Goal: Transaction & Acquisition: Download file/media

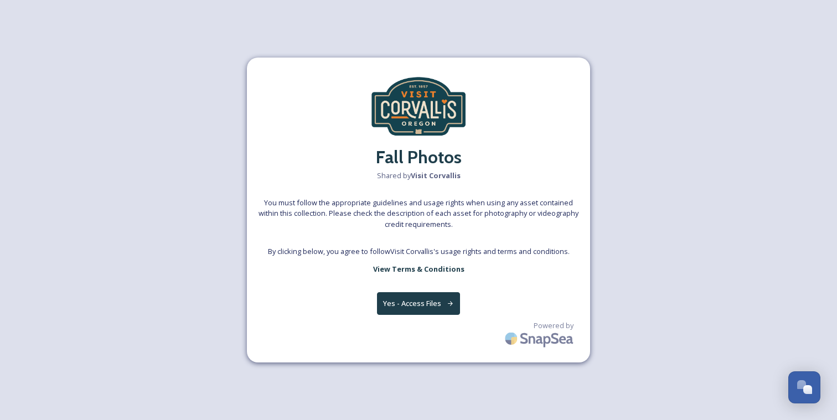
click at [409, 309] on button "Yes - Access Files" at bounding box center [418, 303] width 83 height 23
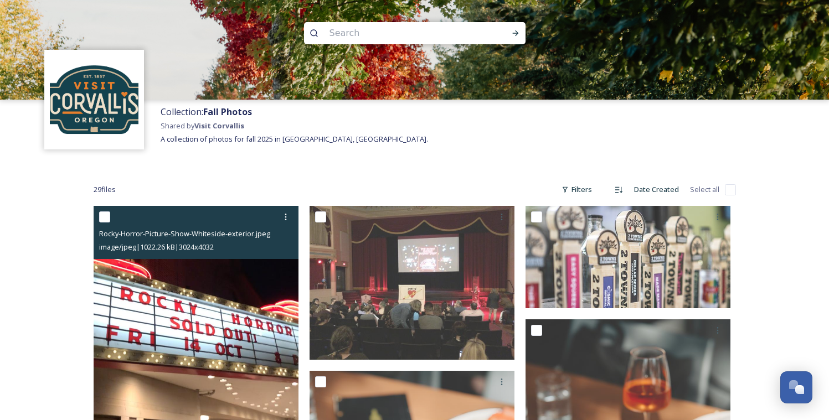
click at [187, 300] on img at bounding box center [196, 342] width 205 height 273
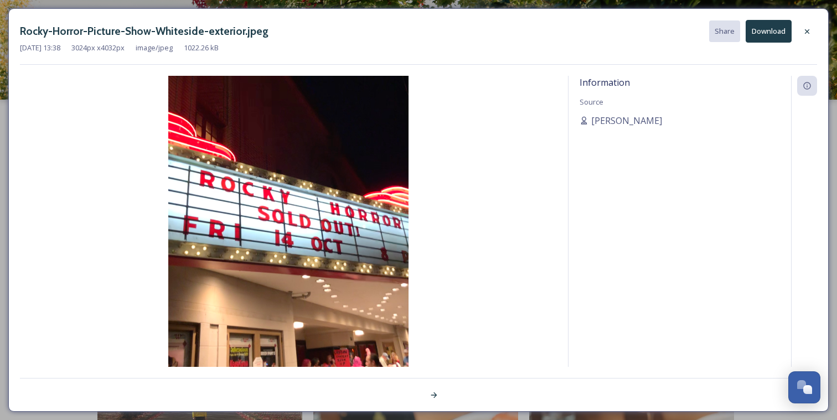
click at [764, 36] on button "Download" at bounding box center [769, 31] width 46 height 23
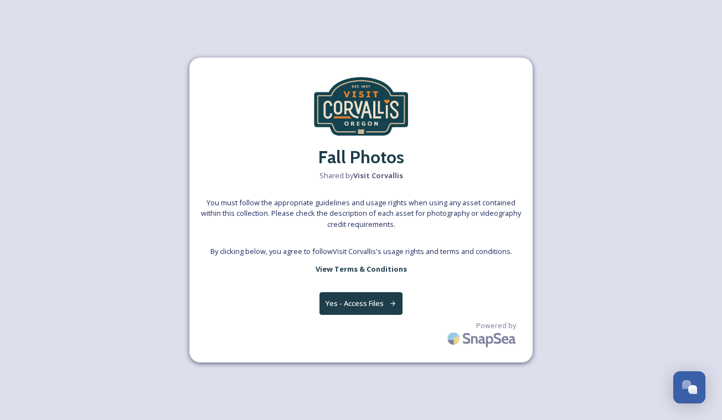
click at [378, 300] on button "Yes - Access Files" at bounding box center [360, 303] width 83 height 23
